Goal: Find specific page/section: Find specific page/section

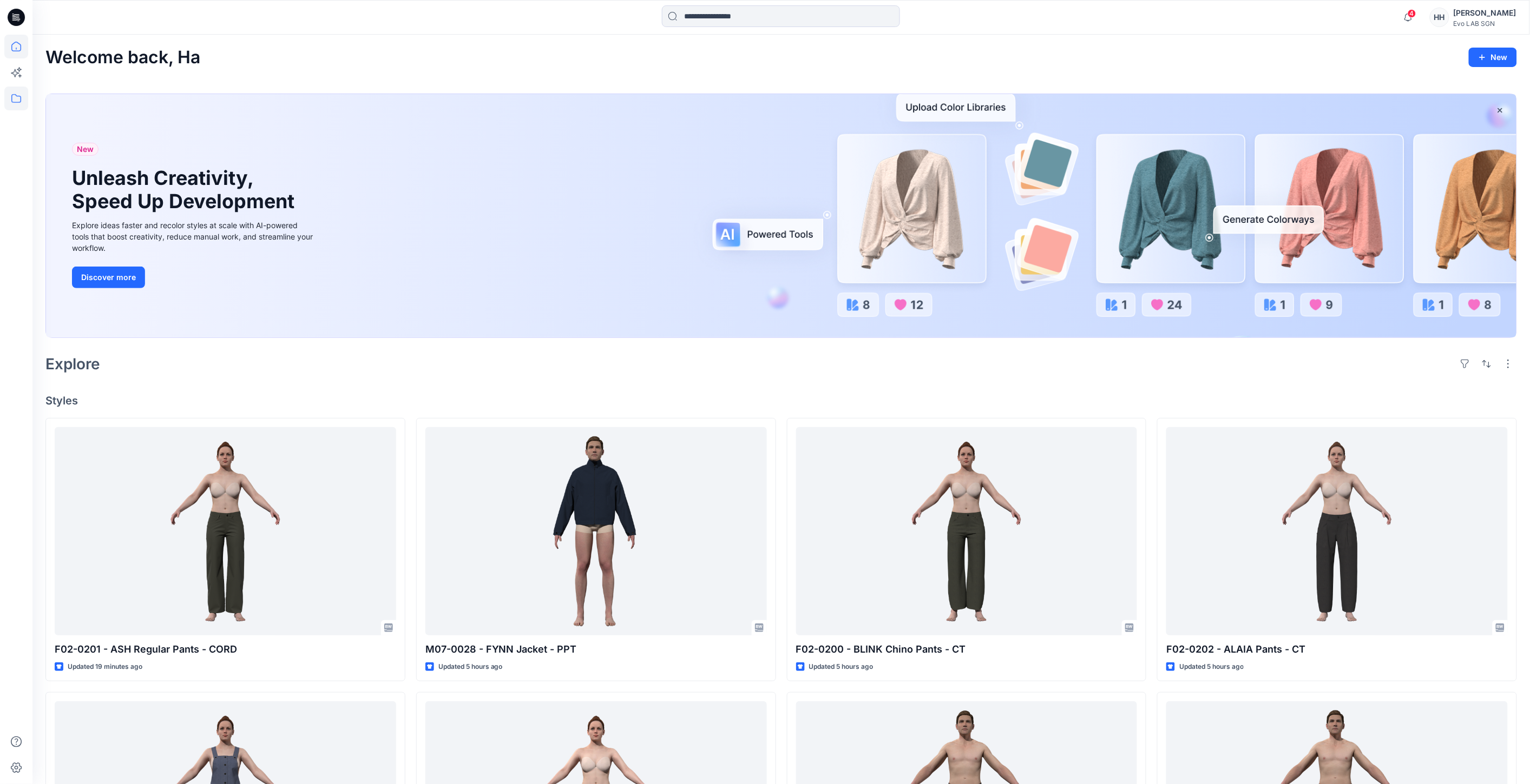
click at [17, 107] on icon at bounding box center [17, 98] width 24 height 24
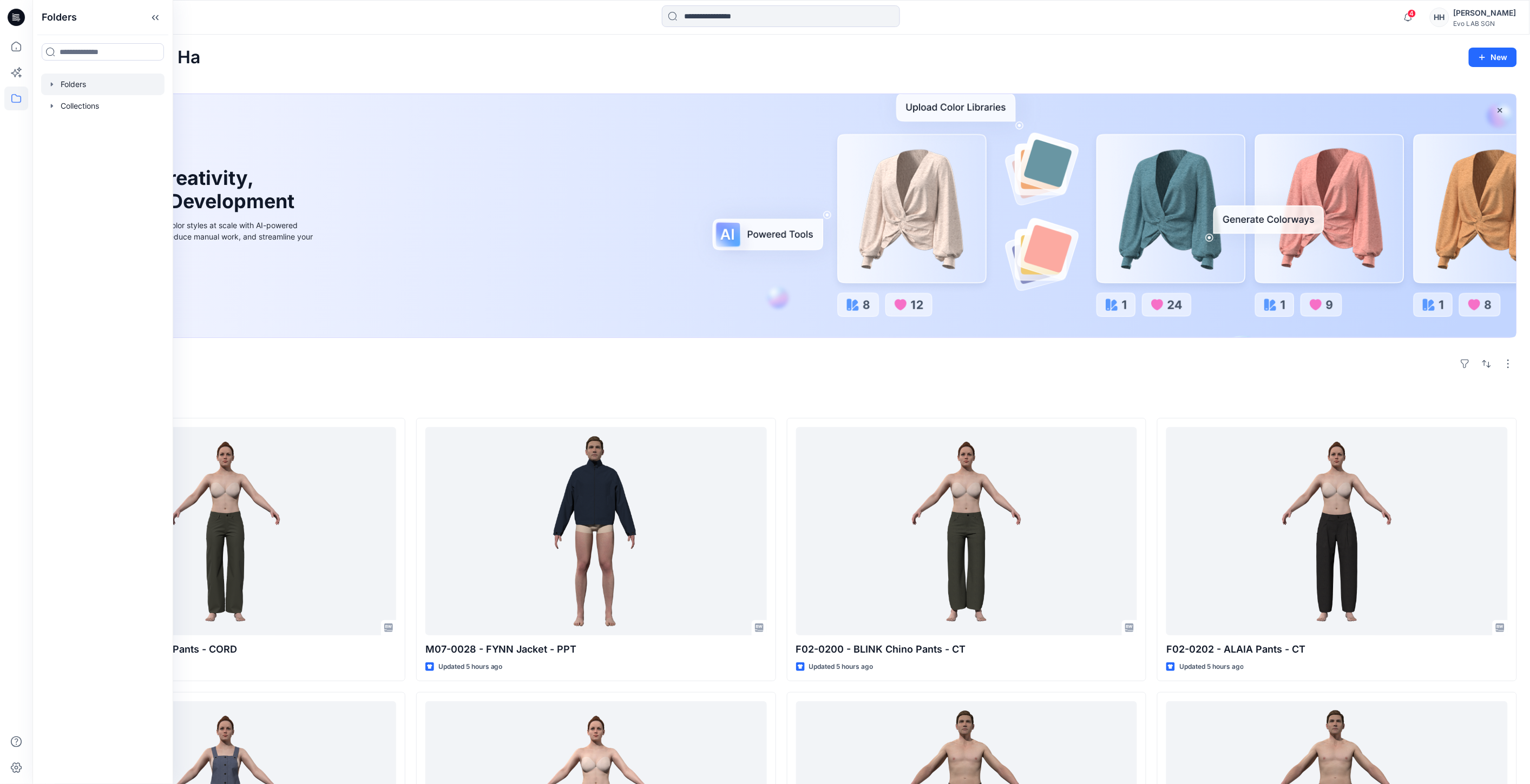
click at [89, 78] on div at bounding box center [103, 84] width 124 height 22
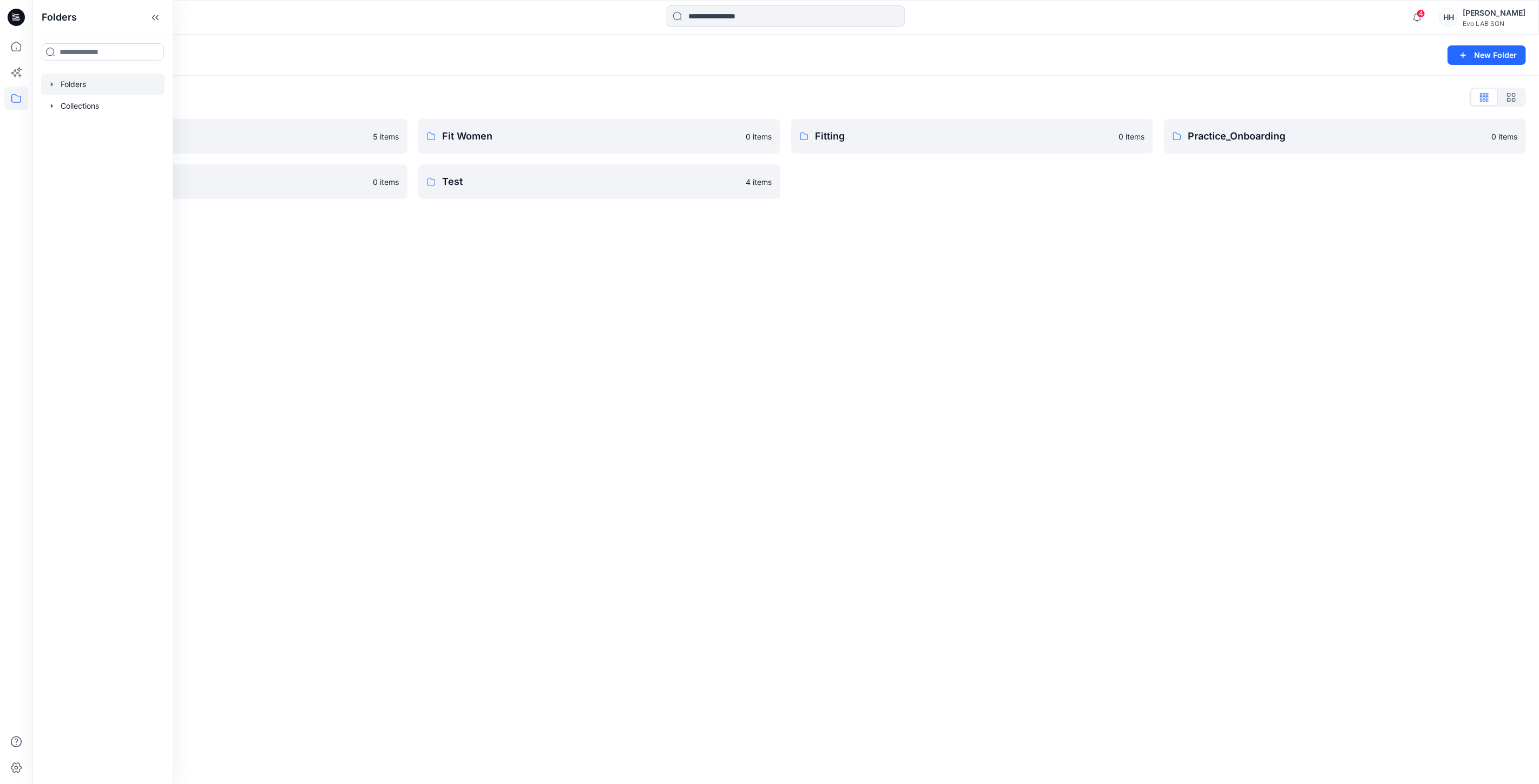
drag, startPoint x: 899, startPoint y: 300, endPoint x: 819, endPoint y: 285, distance: 81.4
click at [890, 300] on div "Folders New Folder Folders List CATISI xDAWN 5 items S262 0 items Fit Women 0 i…" at bounding box center [786, 409] width 1507 height 749
click at [161, 138] on p "CATISI xDAWN" at bounding box center [225, 136] width 312 height 15
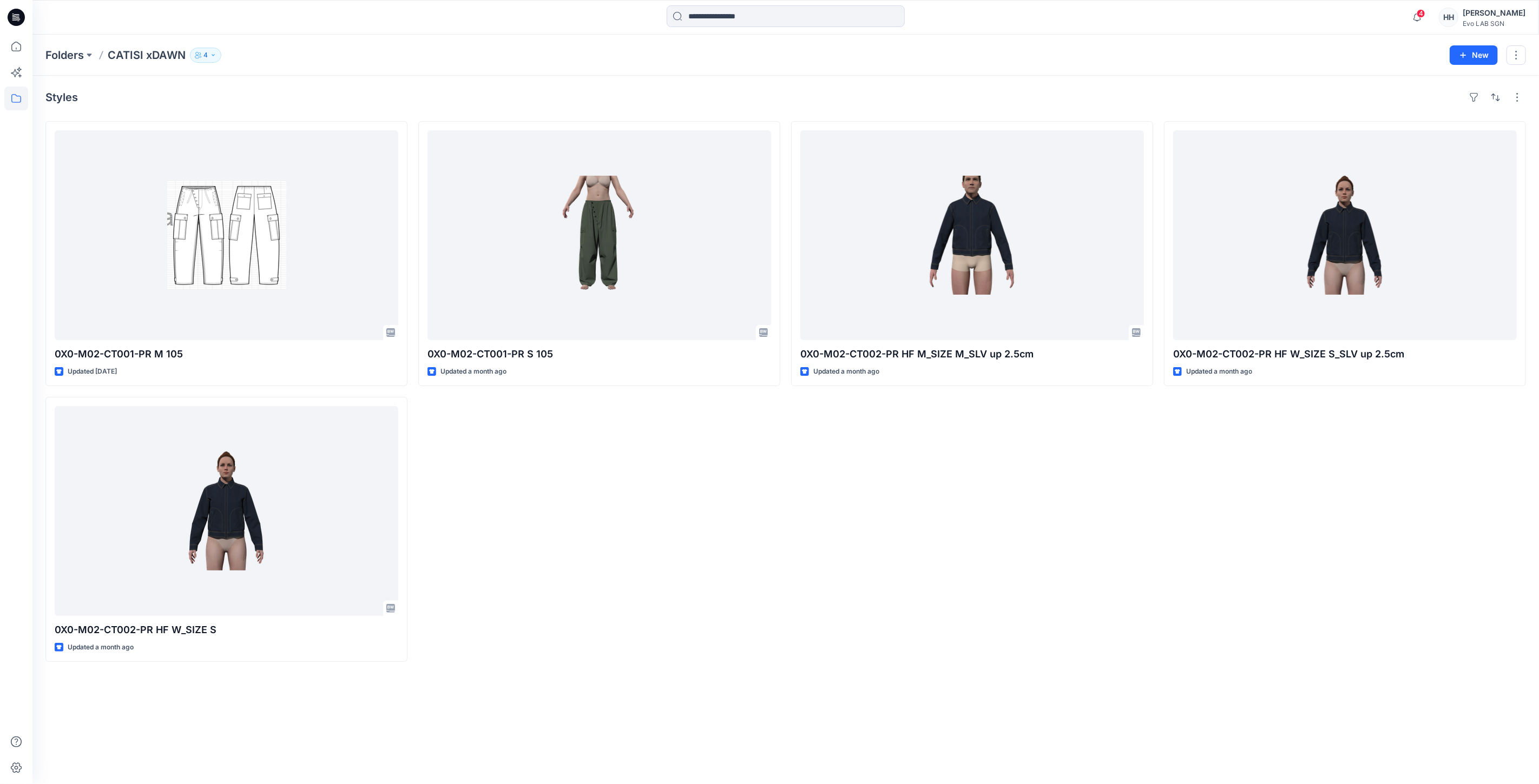
click at [551, 461] on div "0X0-M02-CT001-PR S 105 Updated a month ago" at bounding box center [599, 391] width 362 height 541
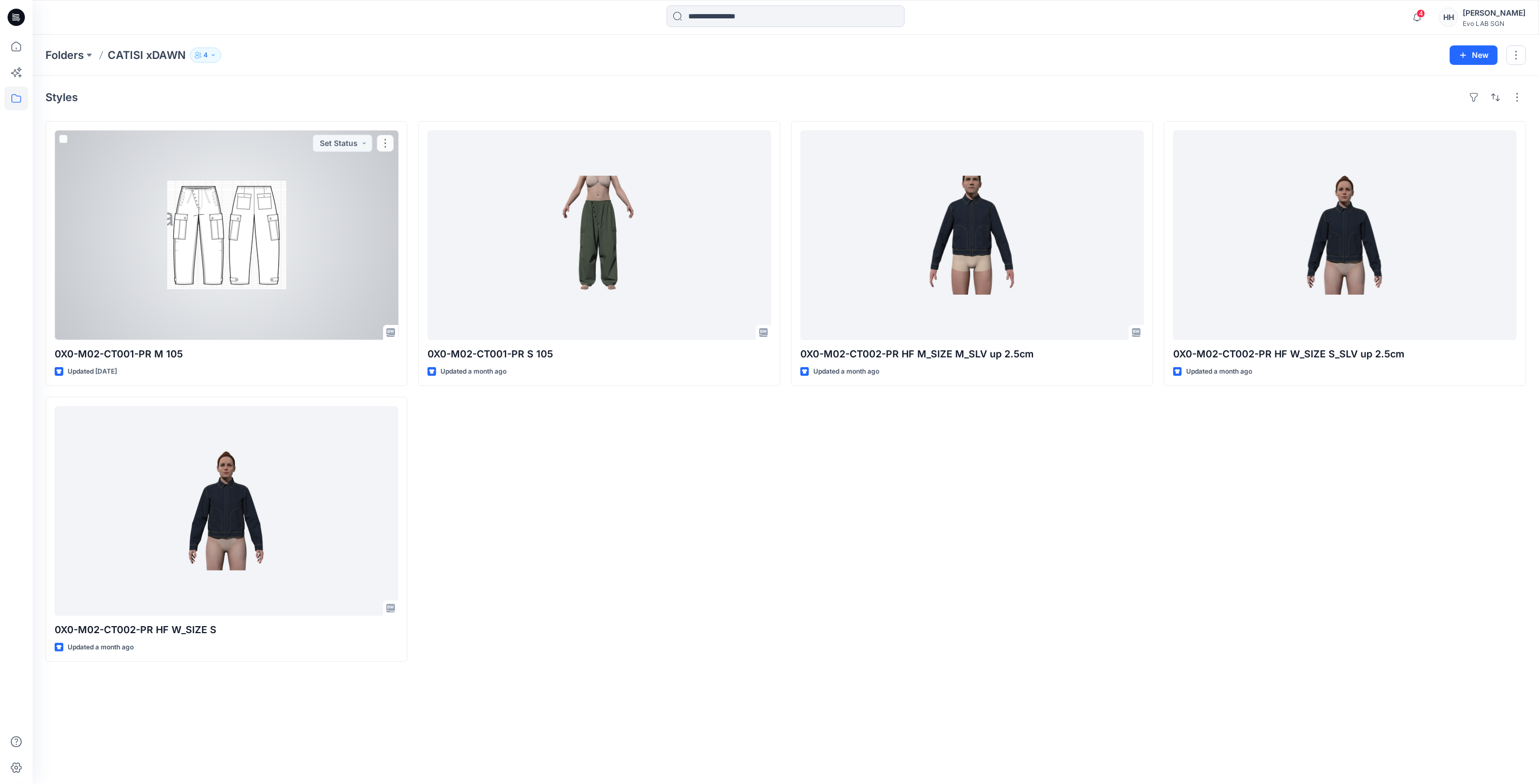
drag, startPoint x: 316, startPoint y: 261, endPoint x: 301, endPoint y: 238, distance: 27.5
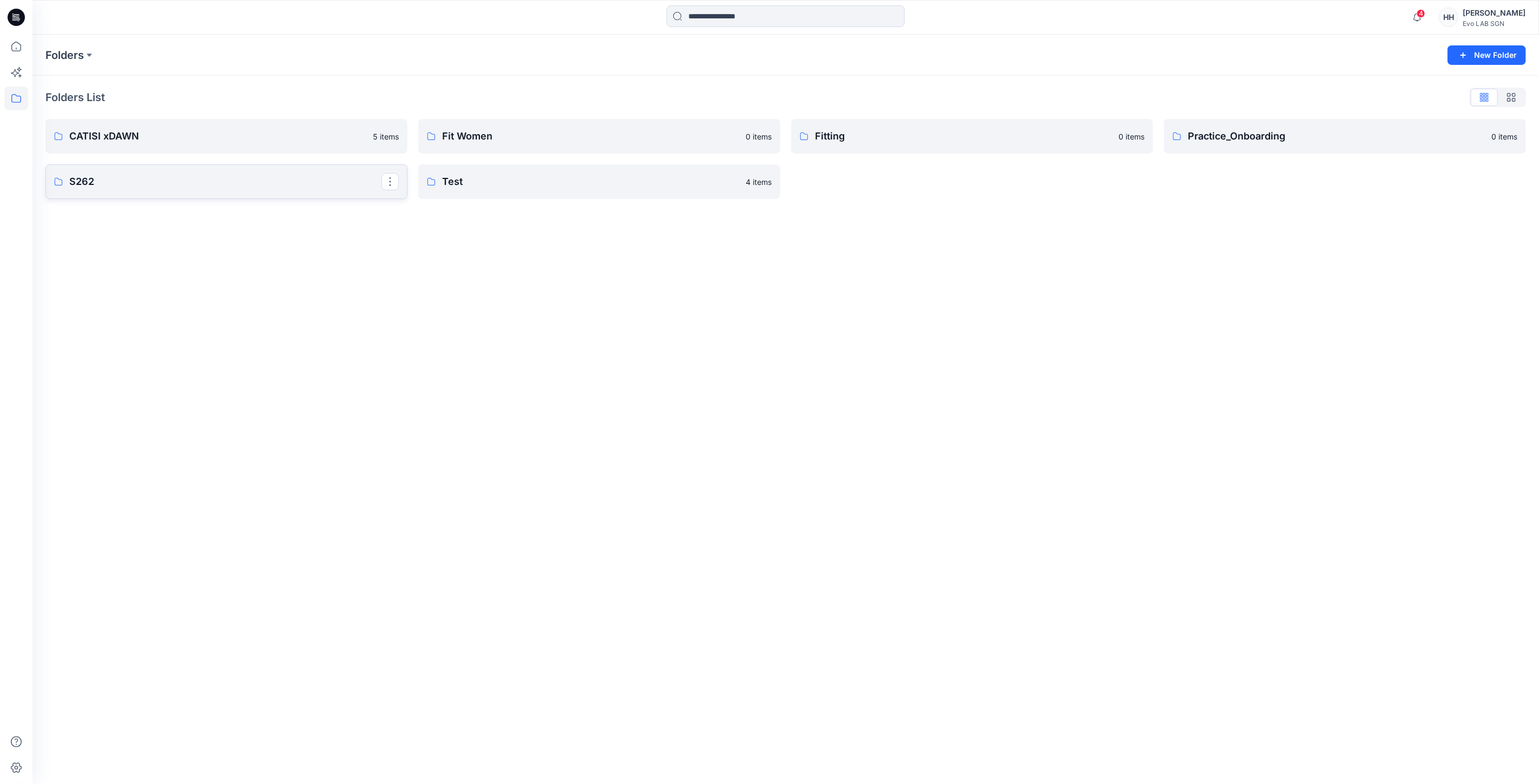
click at [189, 193] on link "S262" at bounding box center [226, 181] width 362 height 35
click at [548, 132] on p "MINIMAL STRETCH" at bounding box center [598, 138] width 312 height 15
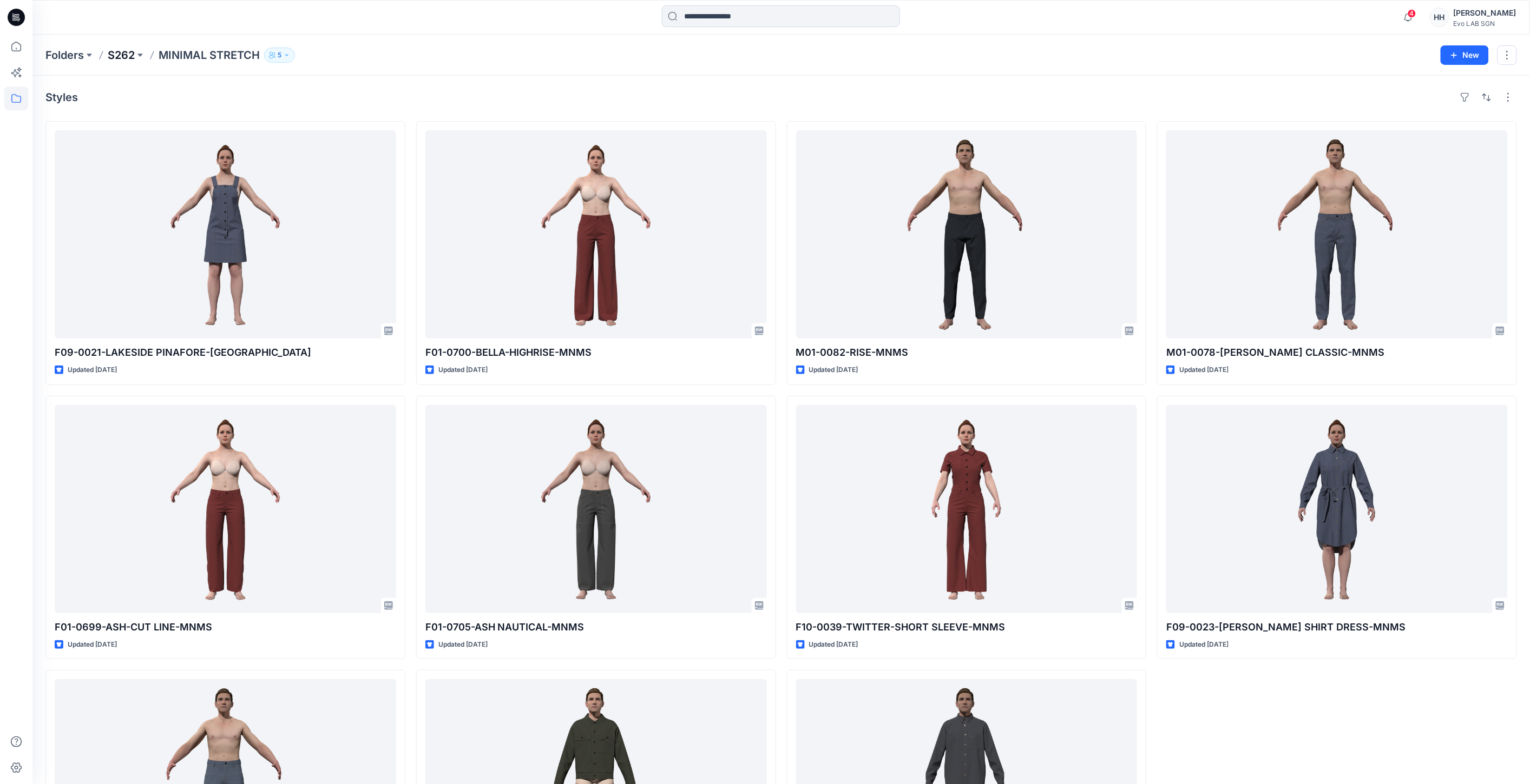
click at [126, 52] on p "S262" at bounding box center [121, 55] width 27 height 15
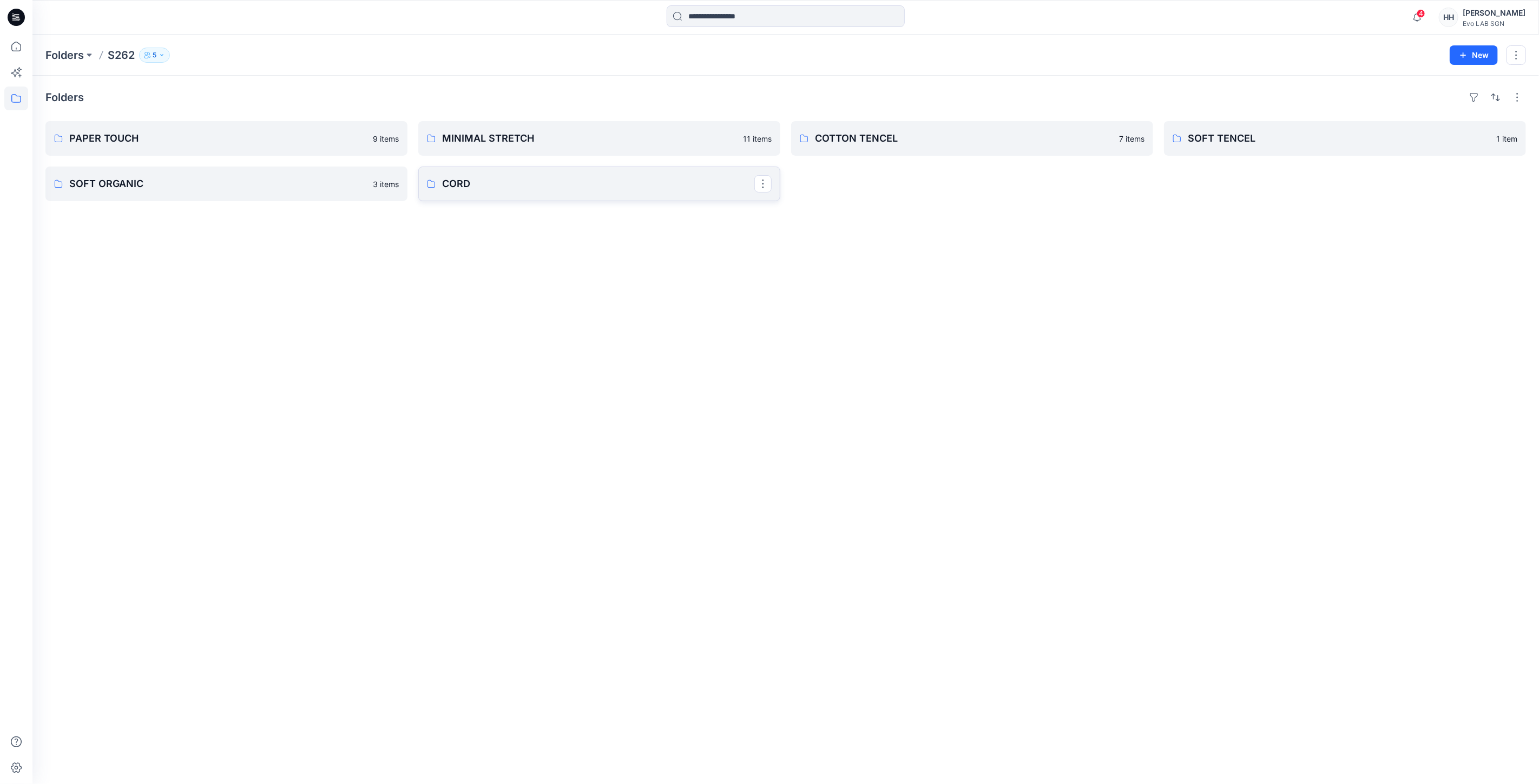
click at [505, 182] on p "CORD" at bounding box center [598, 183] width 312 height 15
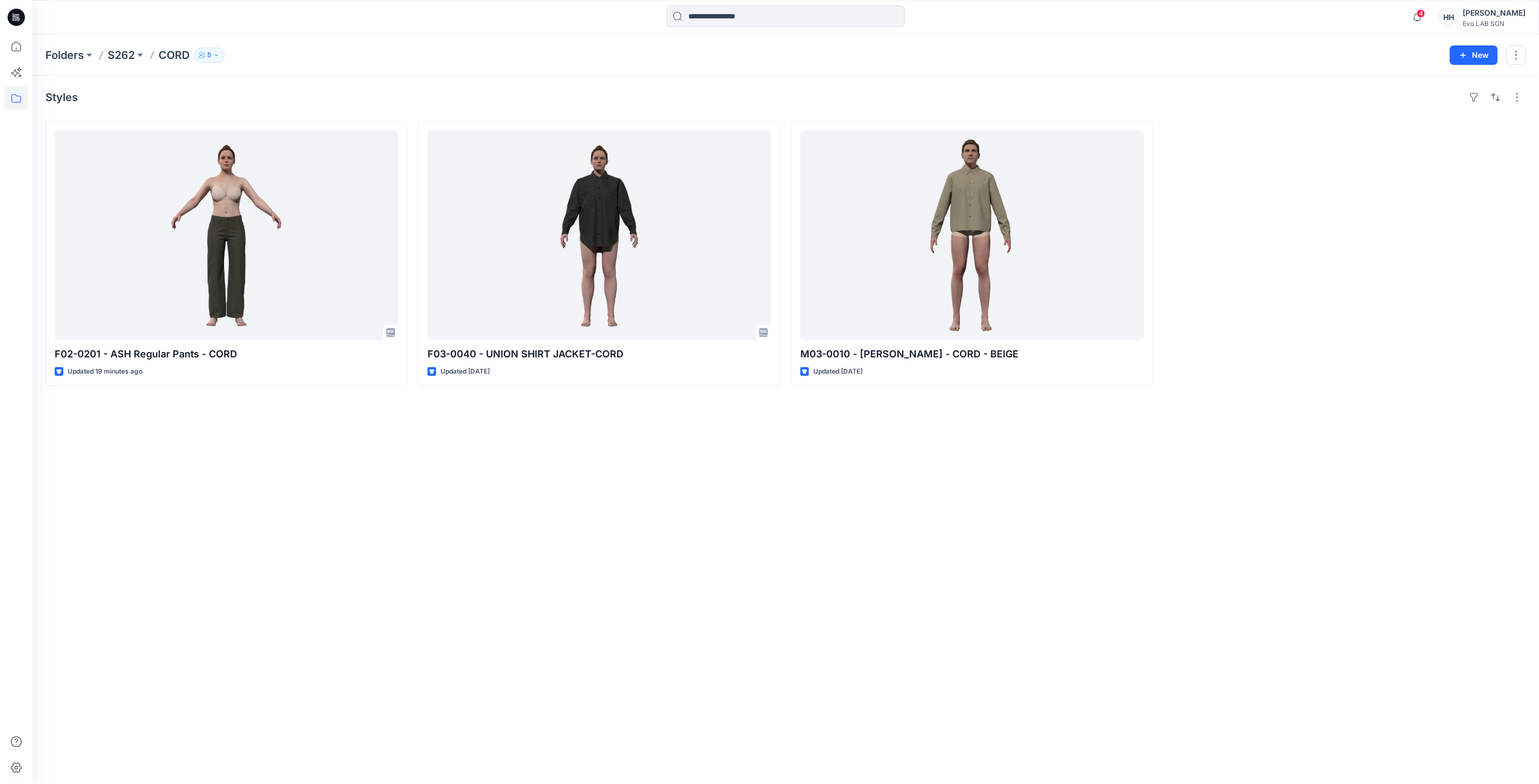
drag, startPoint x: 558, startPoint y: 526, endPoint x: 566, endPoint y: 516, distance: 12.8
click at [559, 526] on div "Styles F02-0201 - ASH Regular Pants - CORD Updated 19 minutes ago F03-0040 - UN…" at bounding box center [786, 430] width 1507 height 709
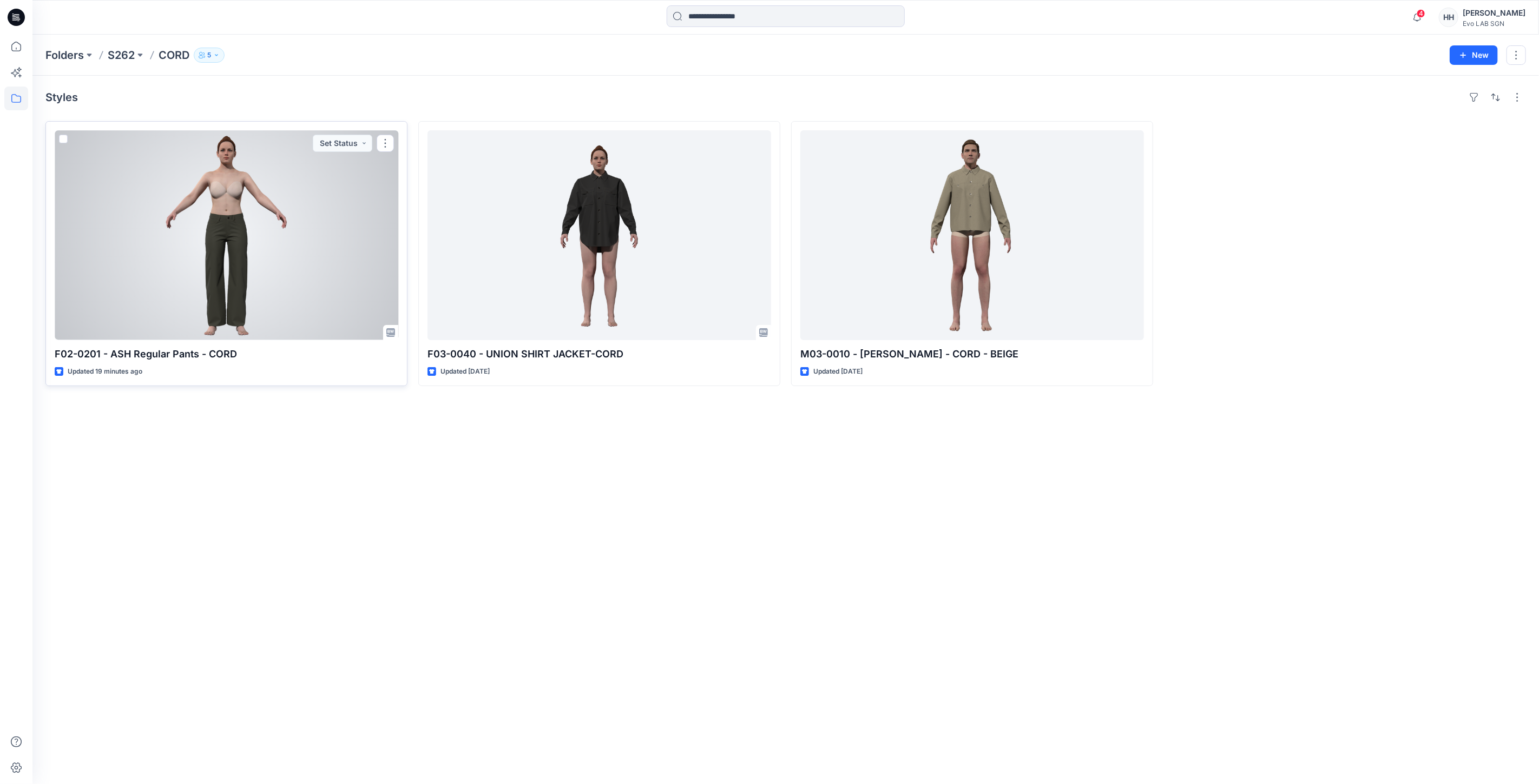
click at [295, 255] on div at bounding box center [226, 235] width 344 height 210
